Goal: Navigation & Orientation: Go to known website

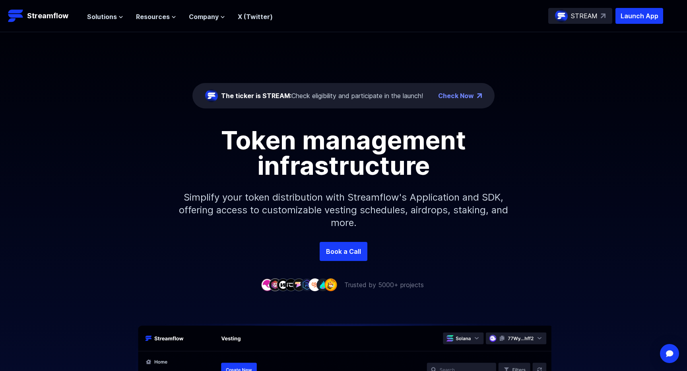
click at [382, 222] on p "Simplify your token distribution with Streamflow's Application and SDK, offerin…" at bounding box center [343, 210] width 342 height 64
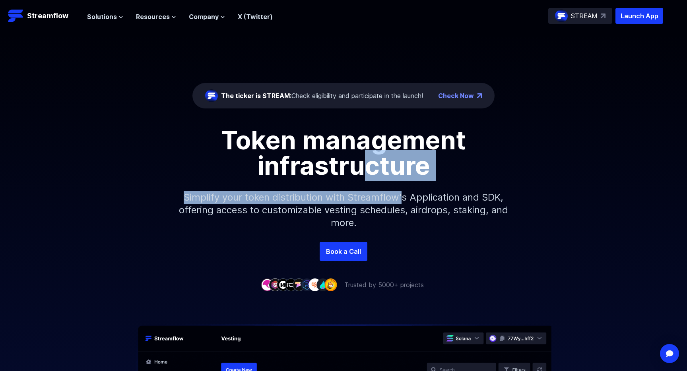
drag, startPoint x: 362, startPoint y: 171, endPoint x: 404, endPoint y: 201, distance: 51.6
click at [402, 201] on div "Token management infrastructure Simplify your token distribution with Streamflo…" at bounding box center [343, 185] width 687 height 114
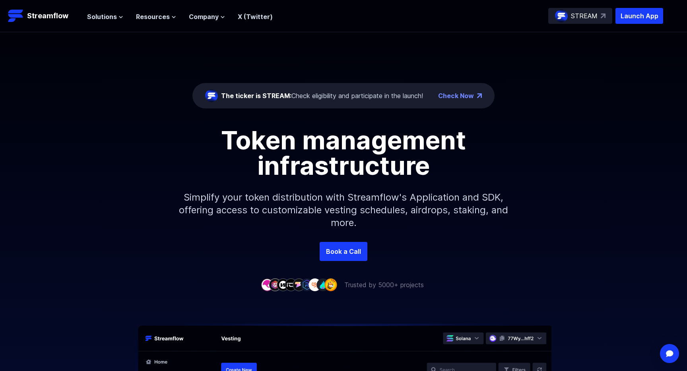
click at [404, 201] on p "Simplify your token distribution with Streamflow's Application and SDK, offerin…" at bounding box center [343, 210] width 342 height 64
click at [506, 159] on h1 "Token management infrastructure" at bounding box center [344, 153] width 358 height 51
click at [637, 16] on p "Launch App" at bounding box center [639, 16] width 48 height 16
